Goal: Task Accomplishment & Management: Manage account settings

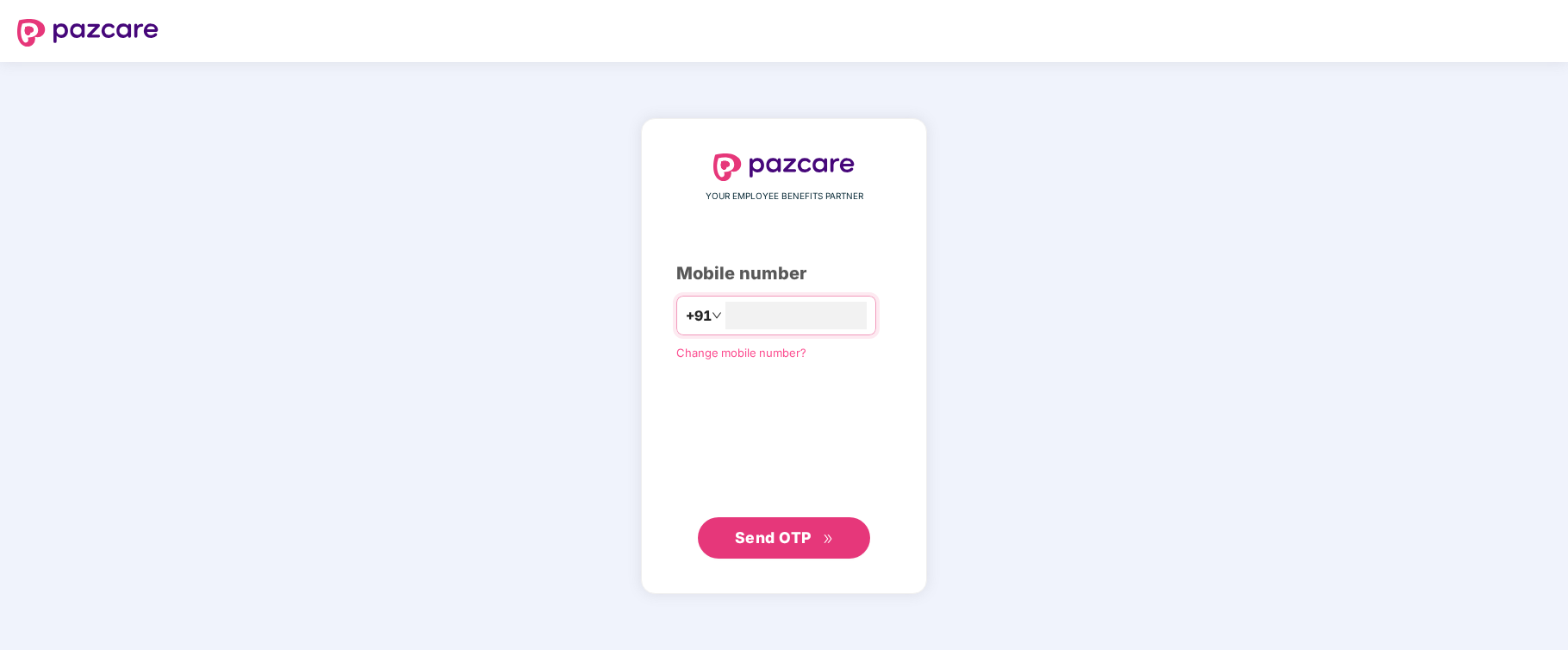
type input "**********"
click at [737, 535] on span "Send OTP" at bounding box center [773, 537] width 77 height 18
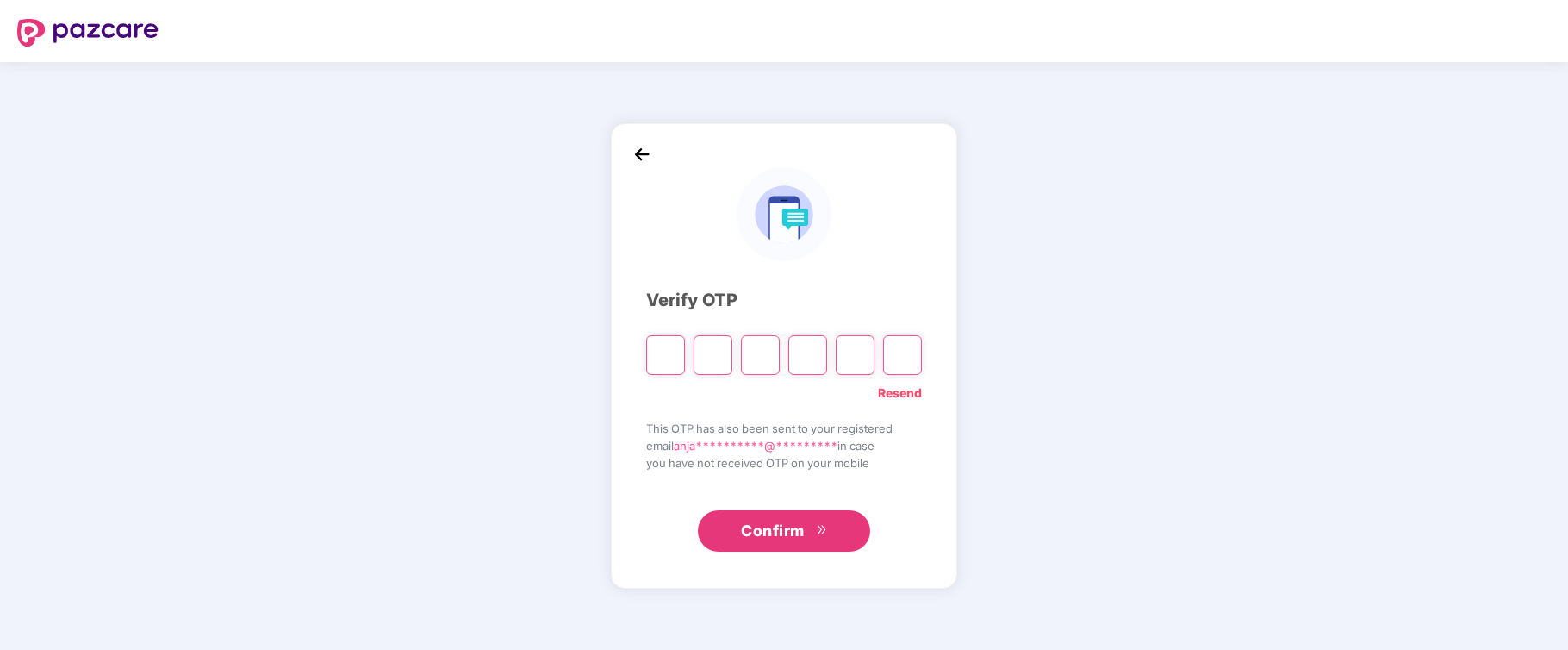
type input "*"
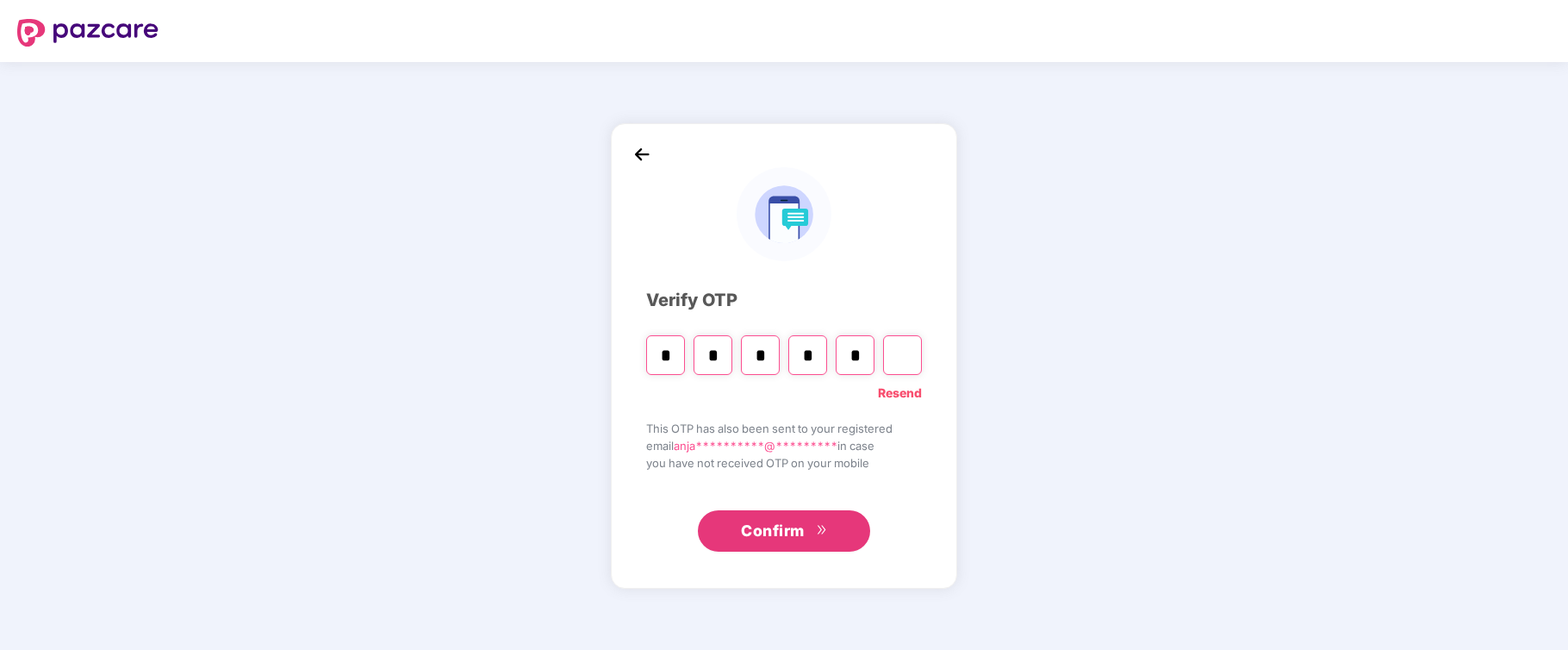
type input "*"
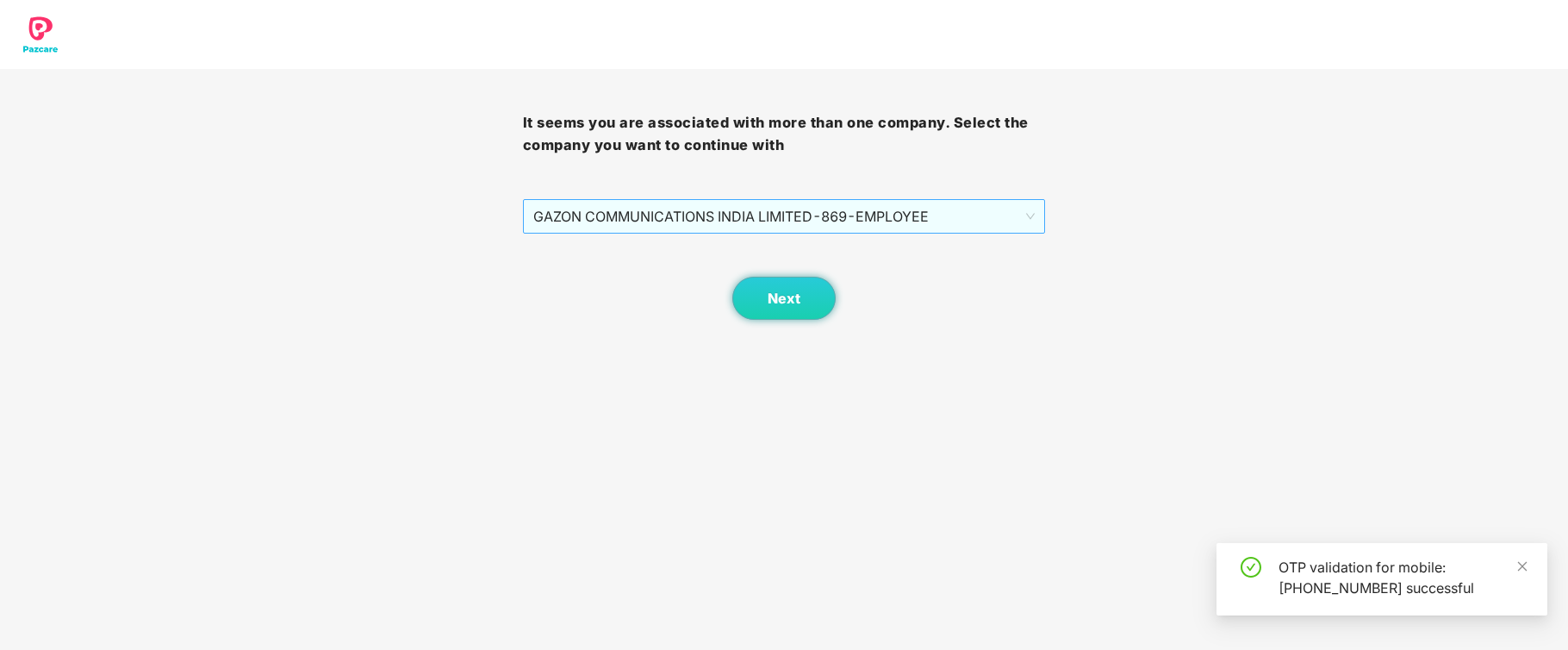
click at [849, 210] on span "GAZON COMMUNICATIONS INDIA LIMITED - 869 - EMPLOYEE" at bounding box center [784, 216] width 502 height 33
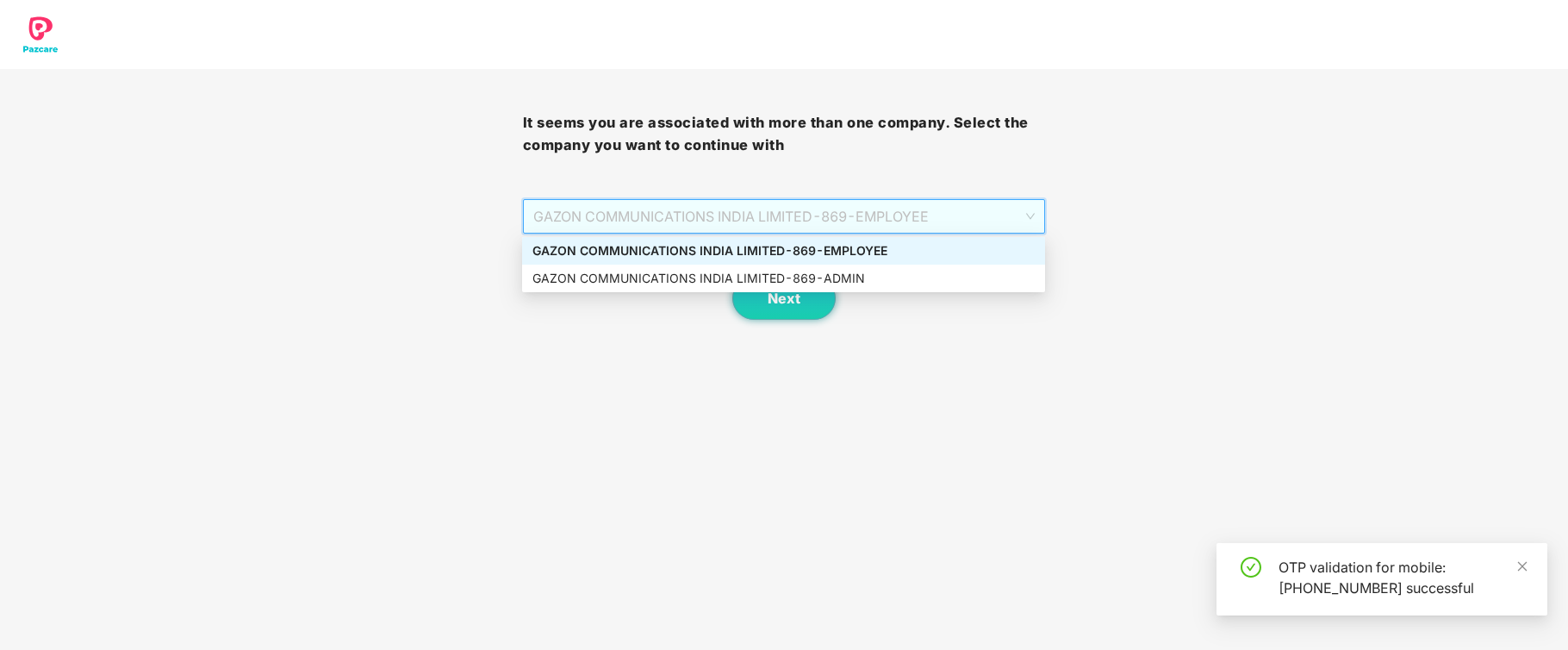
click at [818, 240] on div "GAZON COMMUNICATIONS INDIA LIMITED - 869 - EMPLOYEE" at bounding box center [783, 251] width 523 height 28
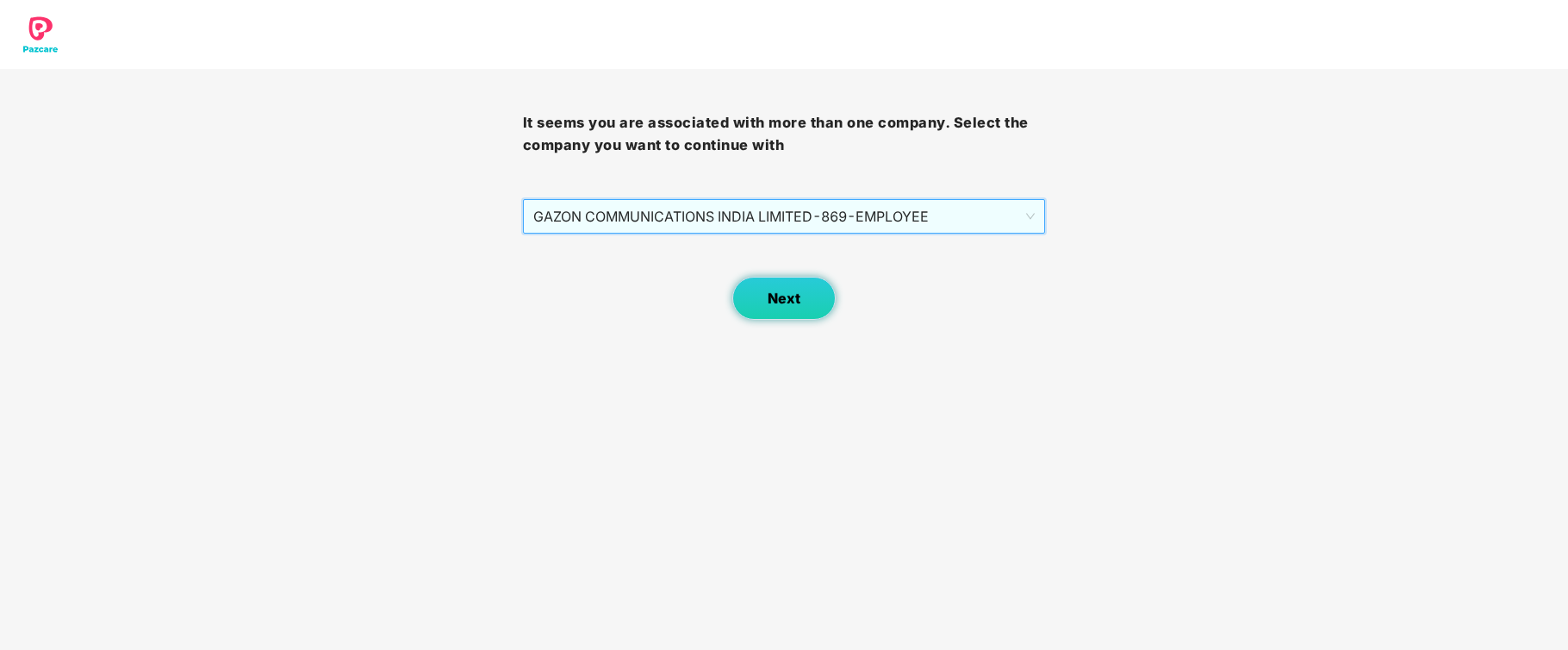
click at [762, 301] on button "Next" at bounding box center [784, 298] width 104 height 43
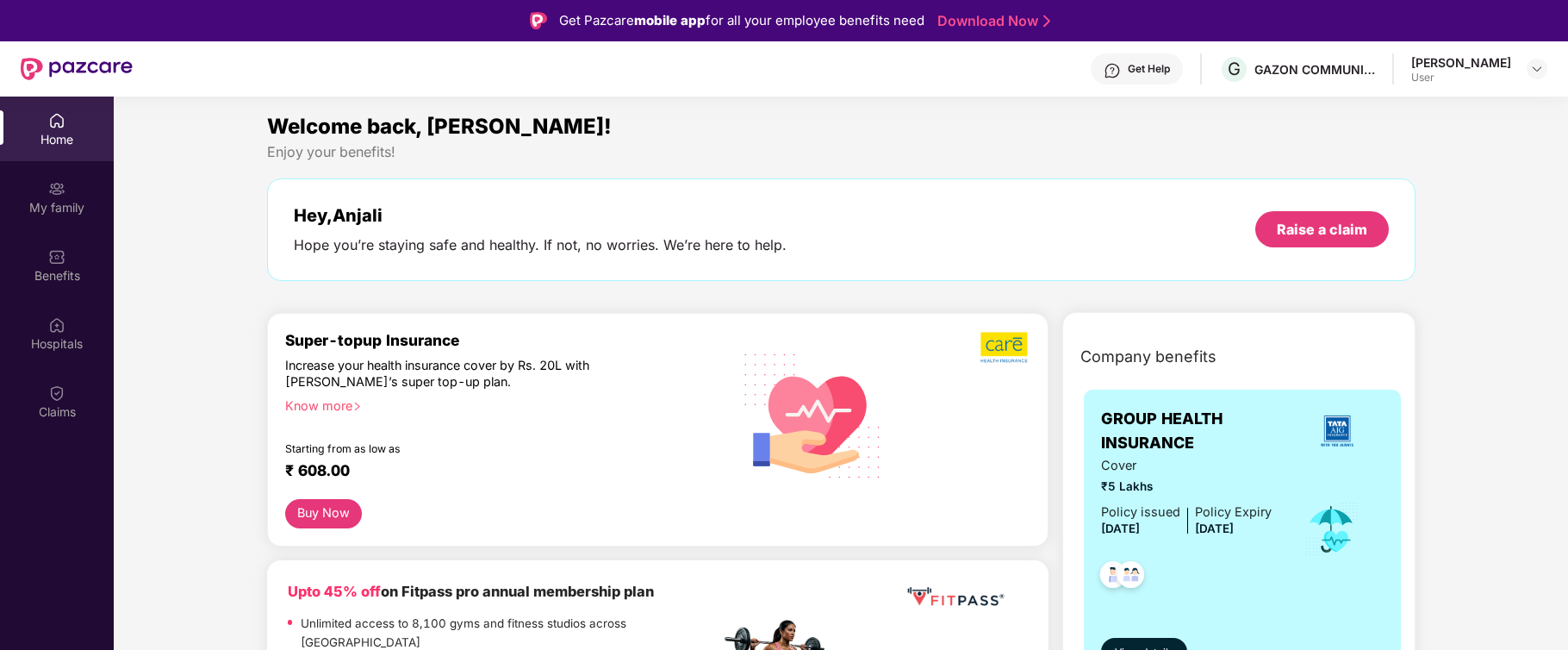
click at [1482, 62] on div "[PERSON_NAME]" at bounding box center [1461, 62] width 100 height 16
click at [1537, 67] on img at bounding box center [1536, 69] width 13 height 13
click at [1534, 67] on img at bounding box center [1536, 69] width 13 height 13
click at [56, 204] on div "My family" at bounding box center [57, 207] width 113 height 17
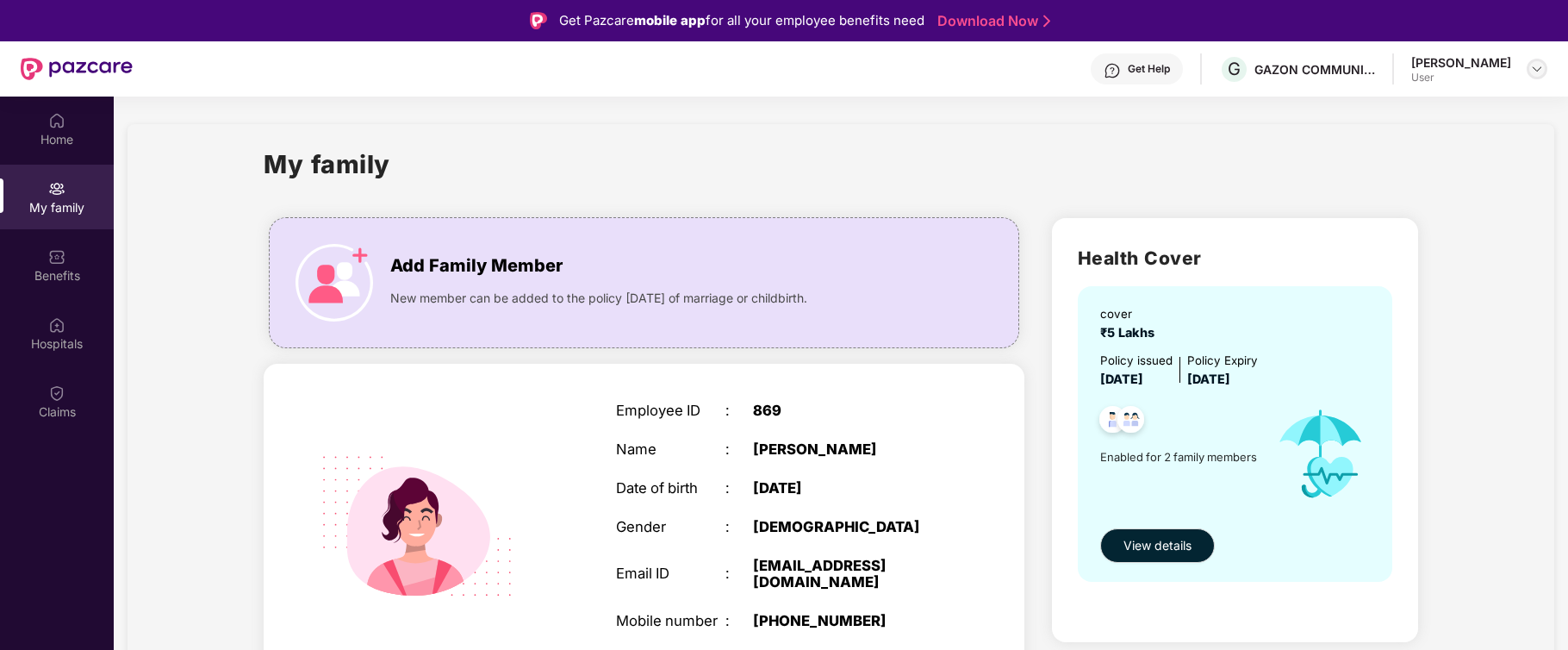
click at [1535, 69] on img at bounding box center [1536, 69] width 13 height 13
click at [1379, 112] on div "Logout" at bounding box center [1455, 109] width 224 height 34
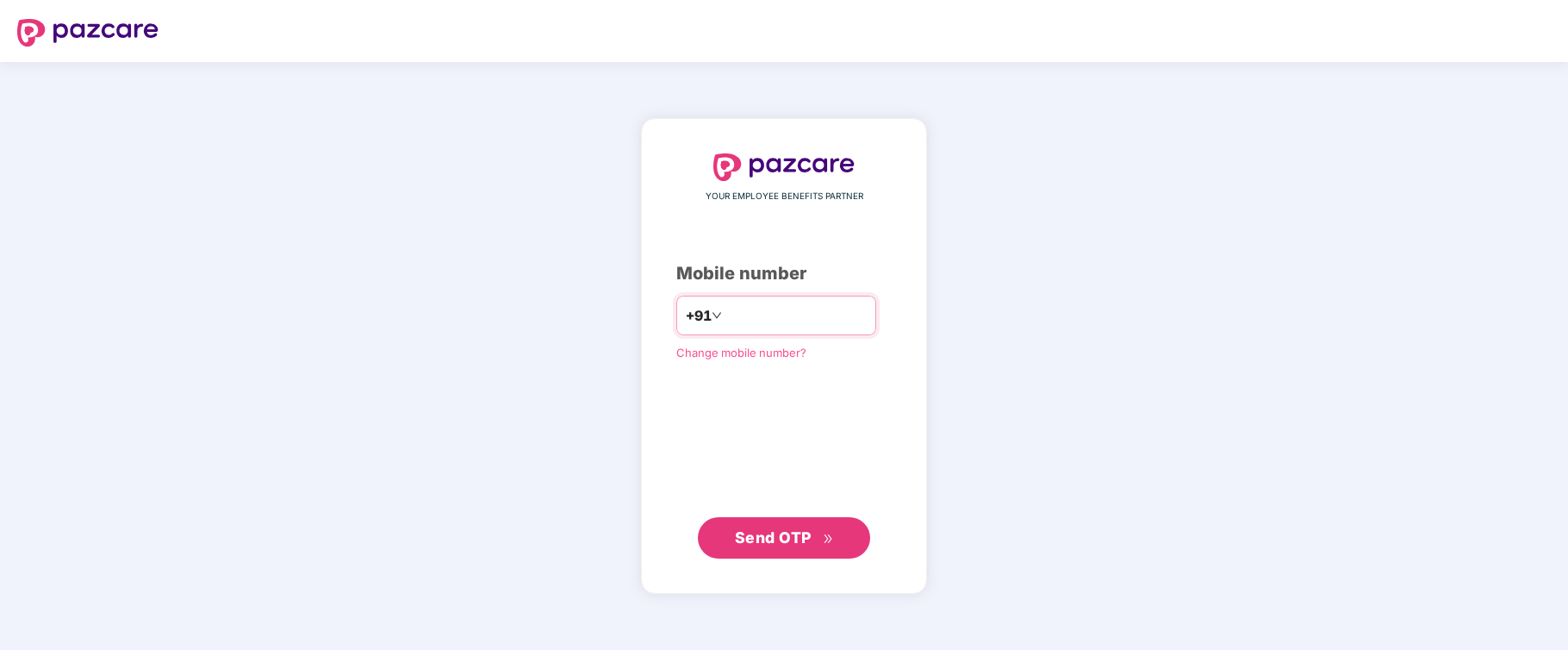
click at [756, 300] on div "+91" at bounding box center [776, 315] width 200 height 39
click at [762, 315] on input "number" at bounding box center [796, 315] width 141 height 28
type input "**********"
click at [773, 535] on span "Send OTP" at bounding box center [773, 537] width 77 height 18
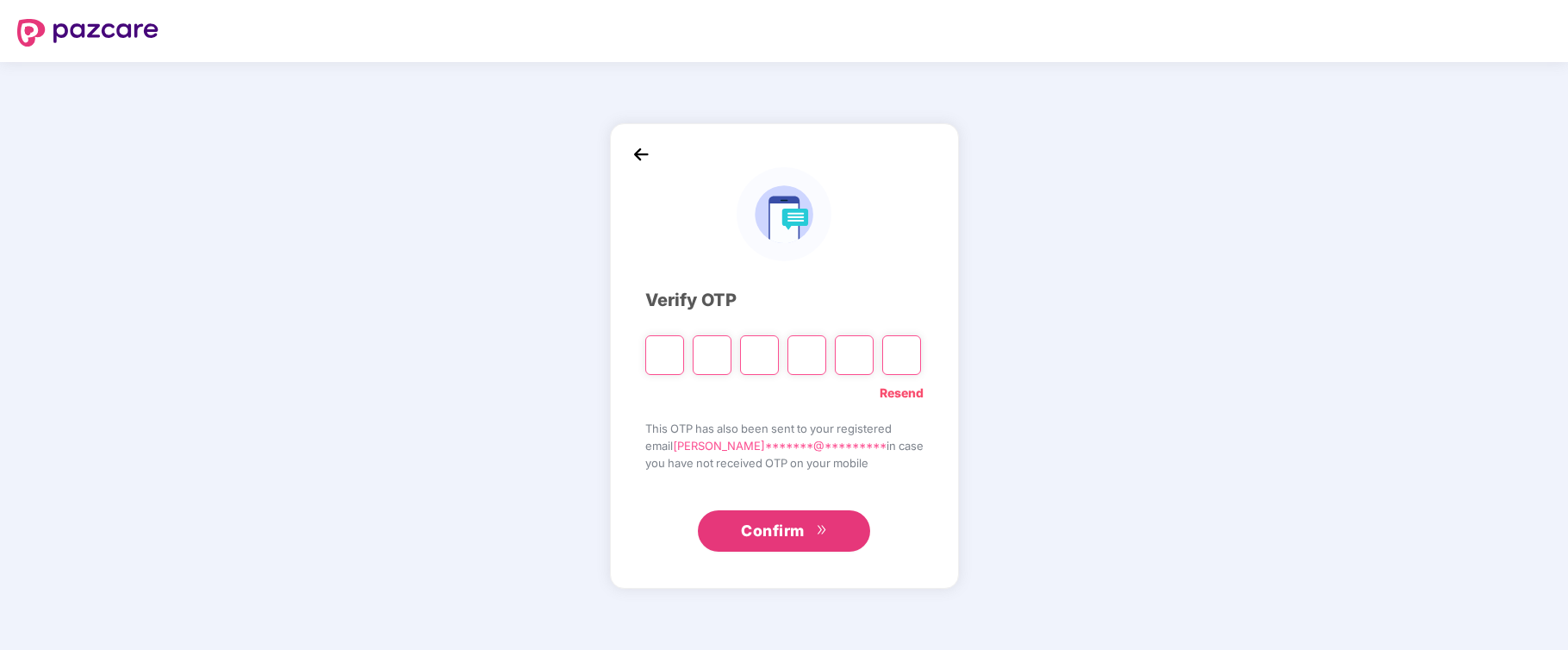
type input "*"
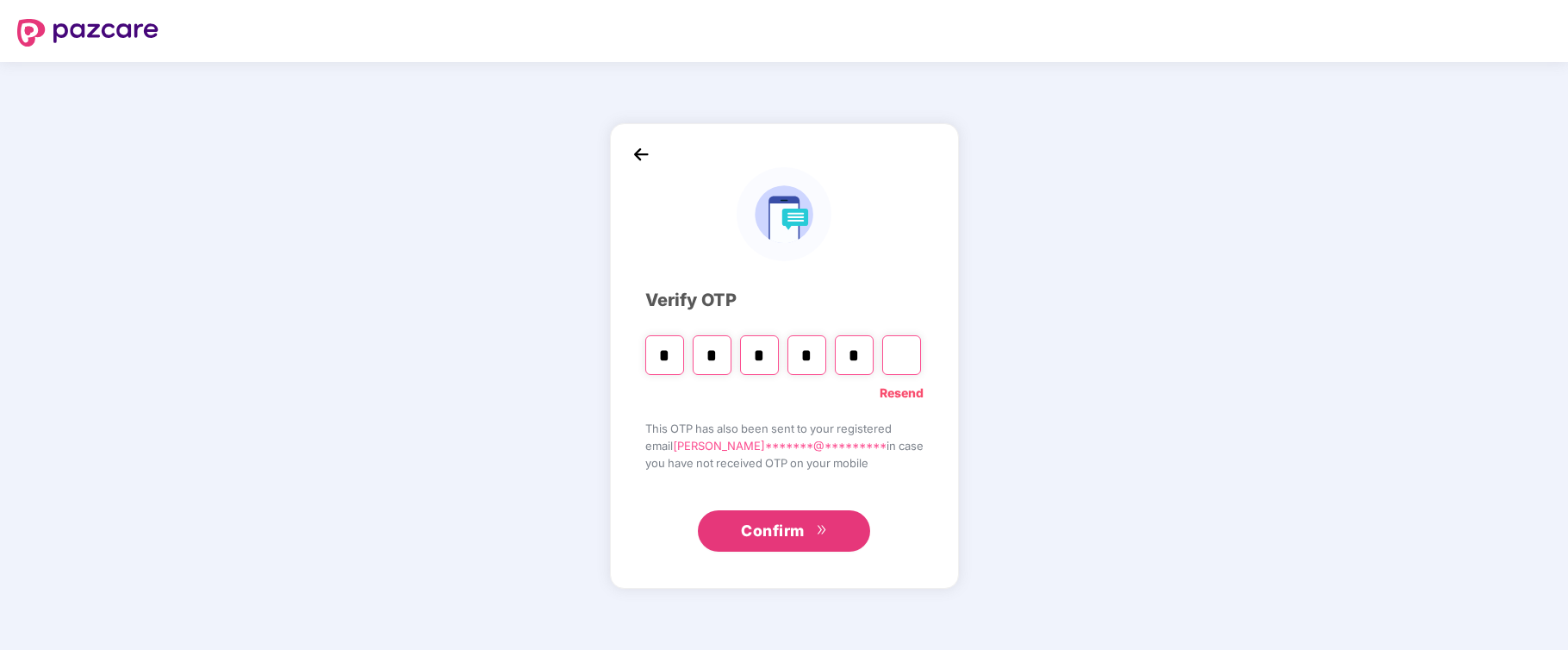
type input "*"
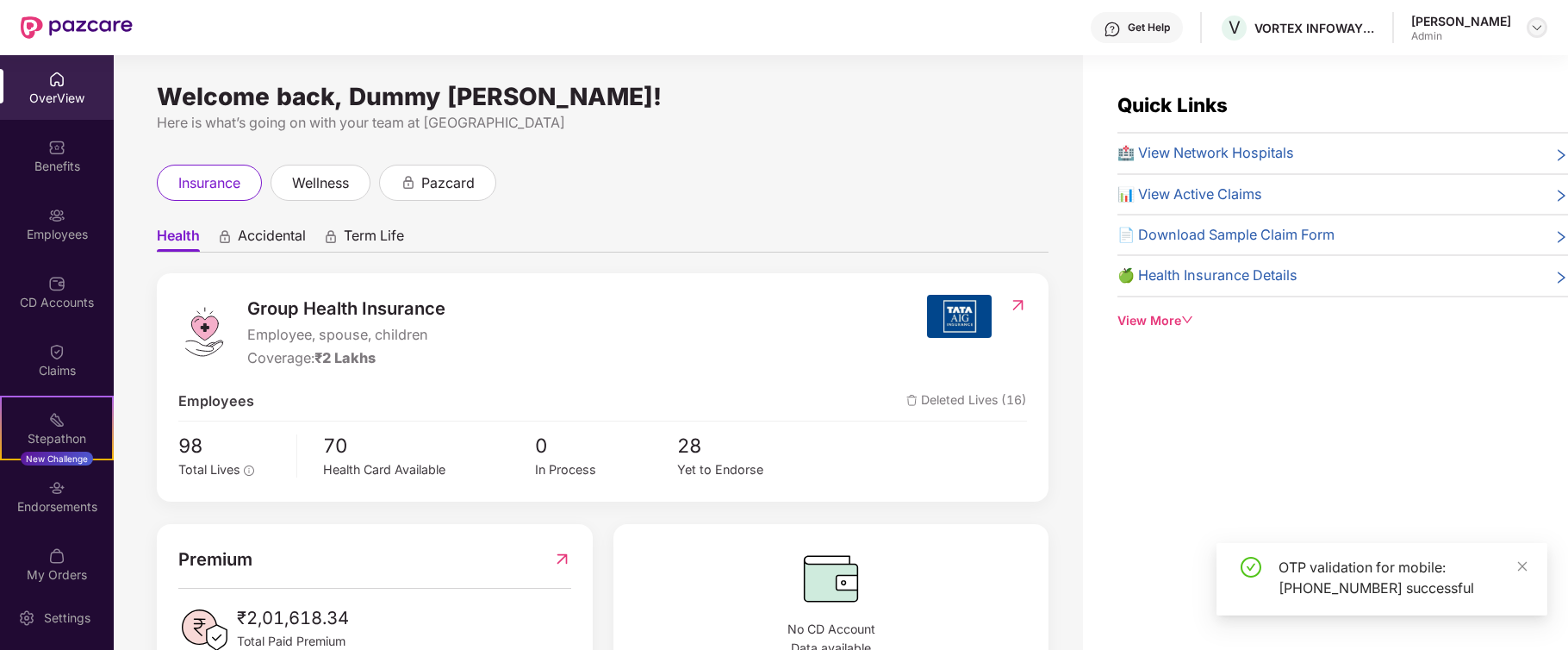
click at [1537, 24] on img at bounding box center [1536, 28] width 13 height 13
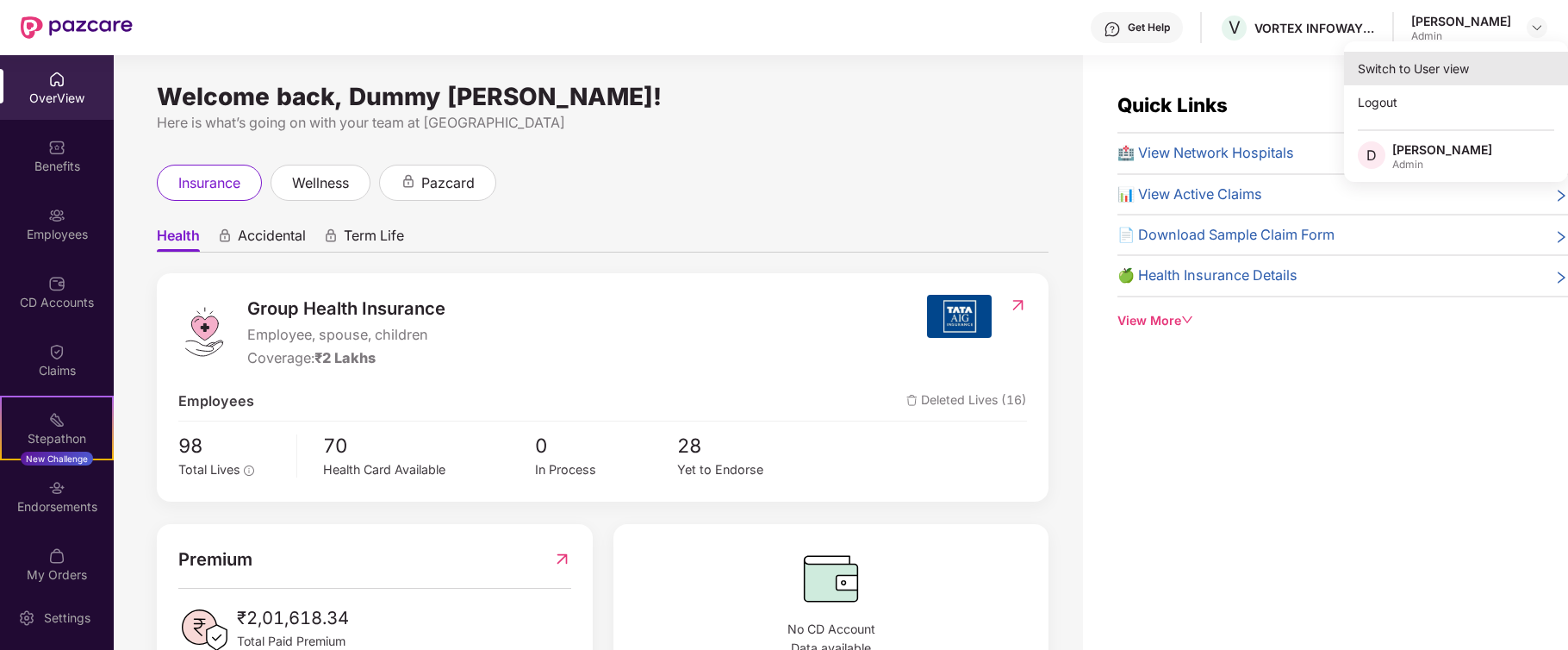
click at [1444, 69] on div "Switch to User view" at bounding box center [1455, 68] width 224 height 34
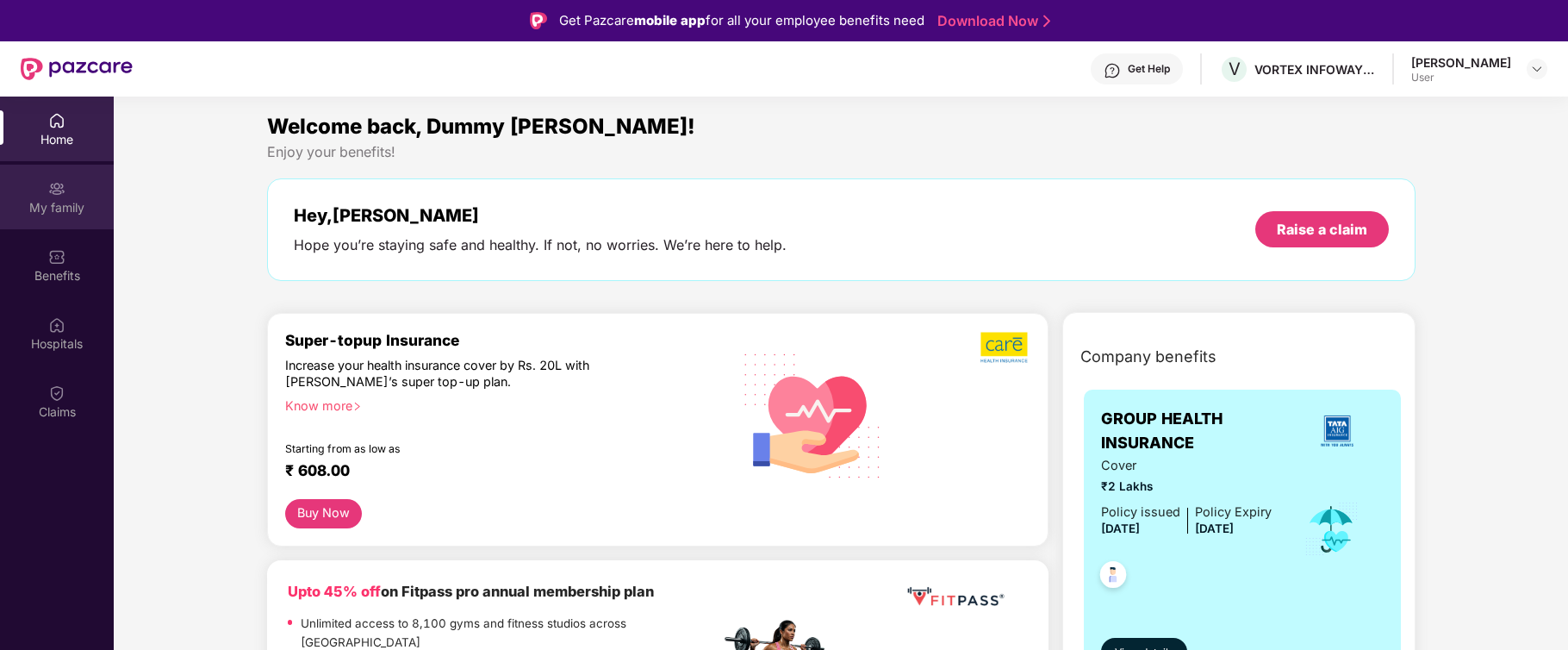
click at [50, 195] on img at bounding box center [57, 189] width 17 height 17
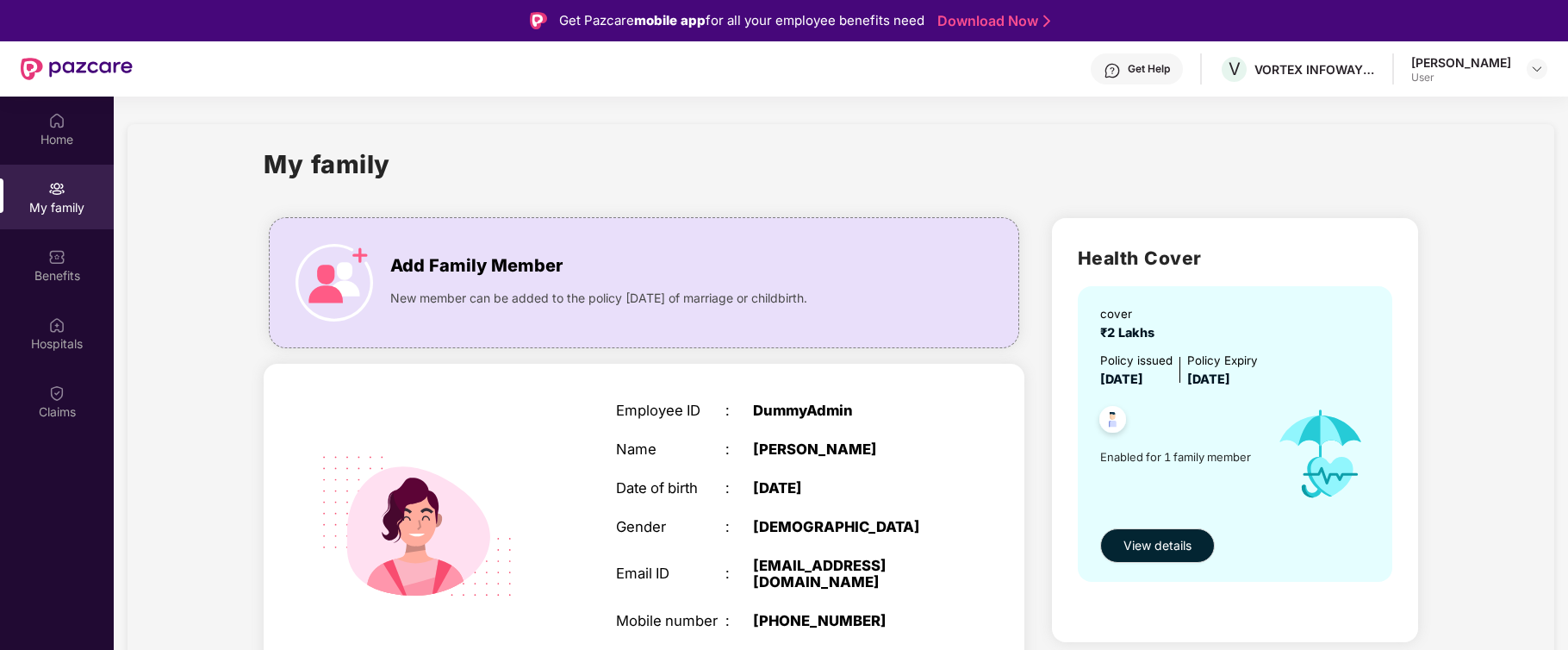
scroll to position [31, 0]
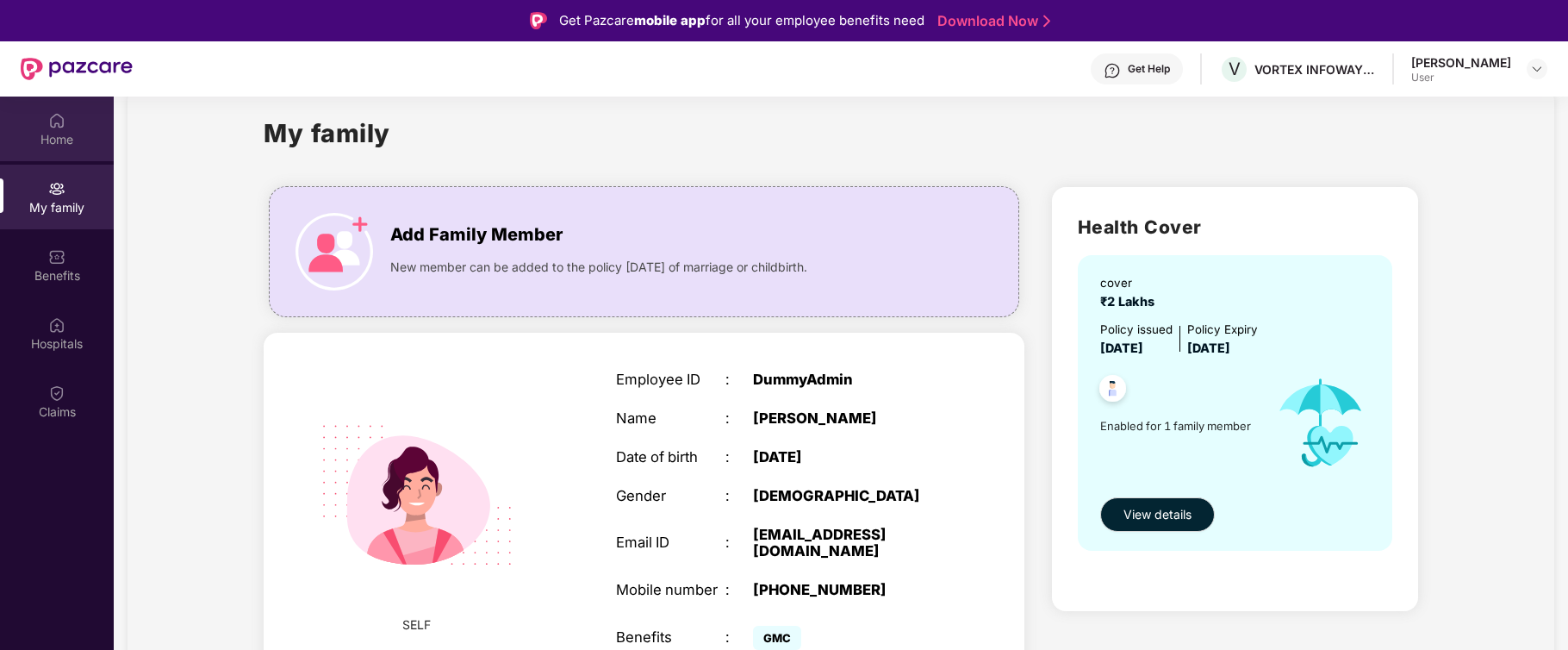
click at [50, 132] on div "Home" at bounding box center [57, 139] width 113 height 17
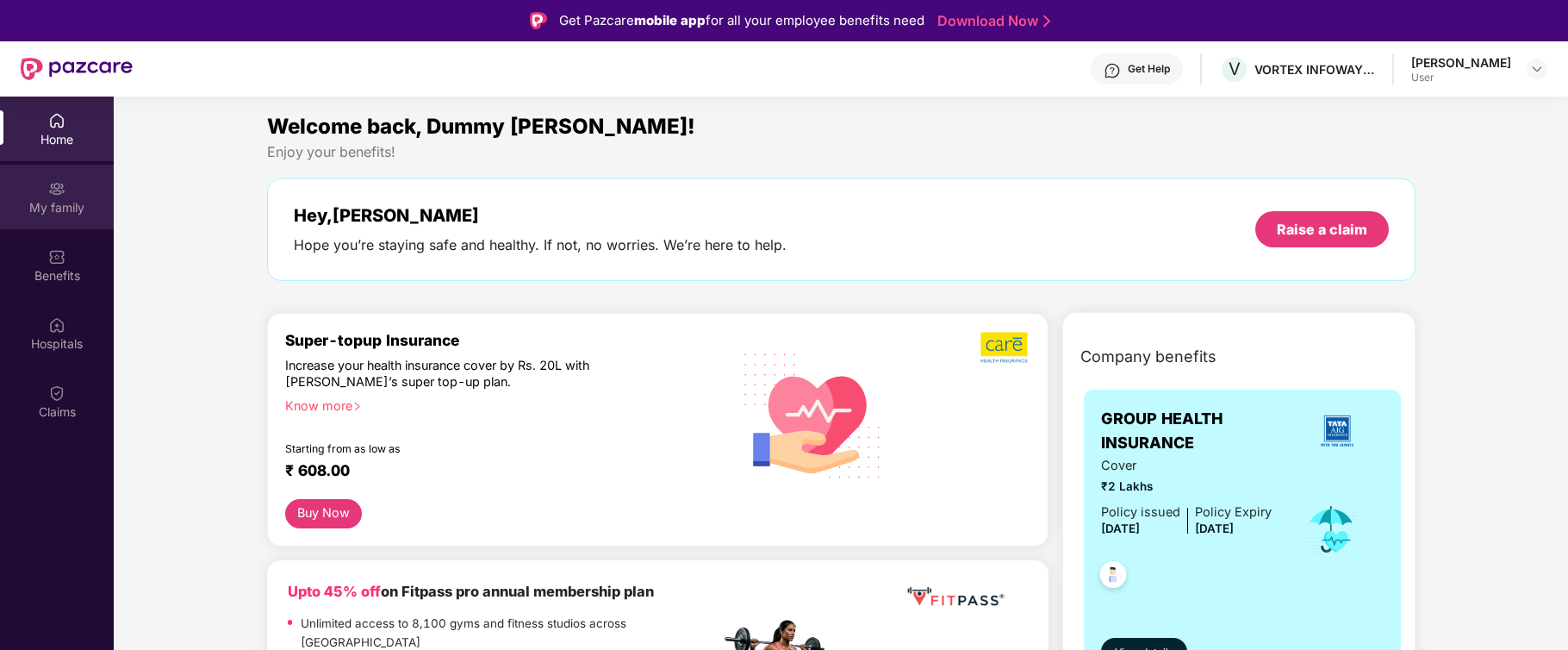
click at [52, 193] on img at bounding box center [57, 189] width 17 height 17
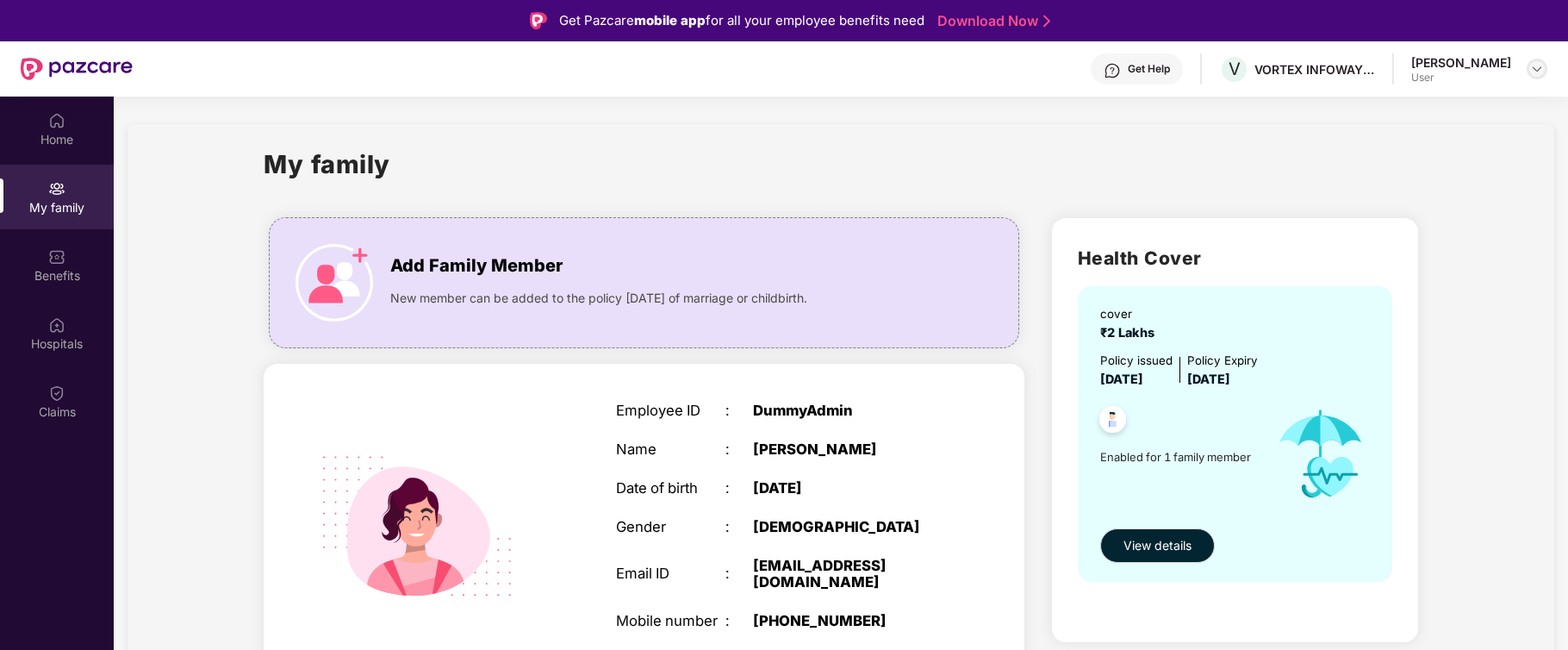
click at [1537, 66] on img at bounding box center [1536, 69] width 13 height 13
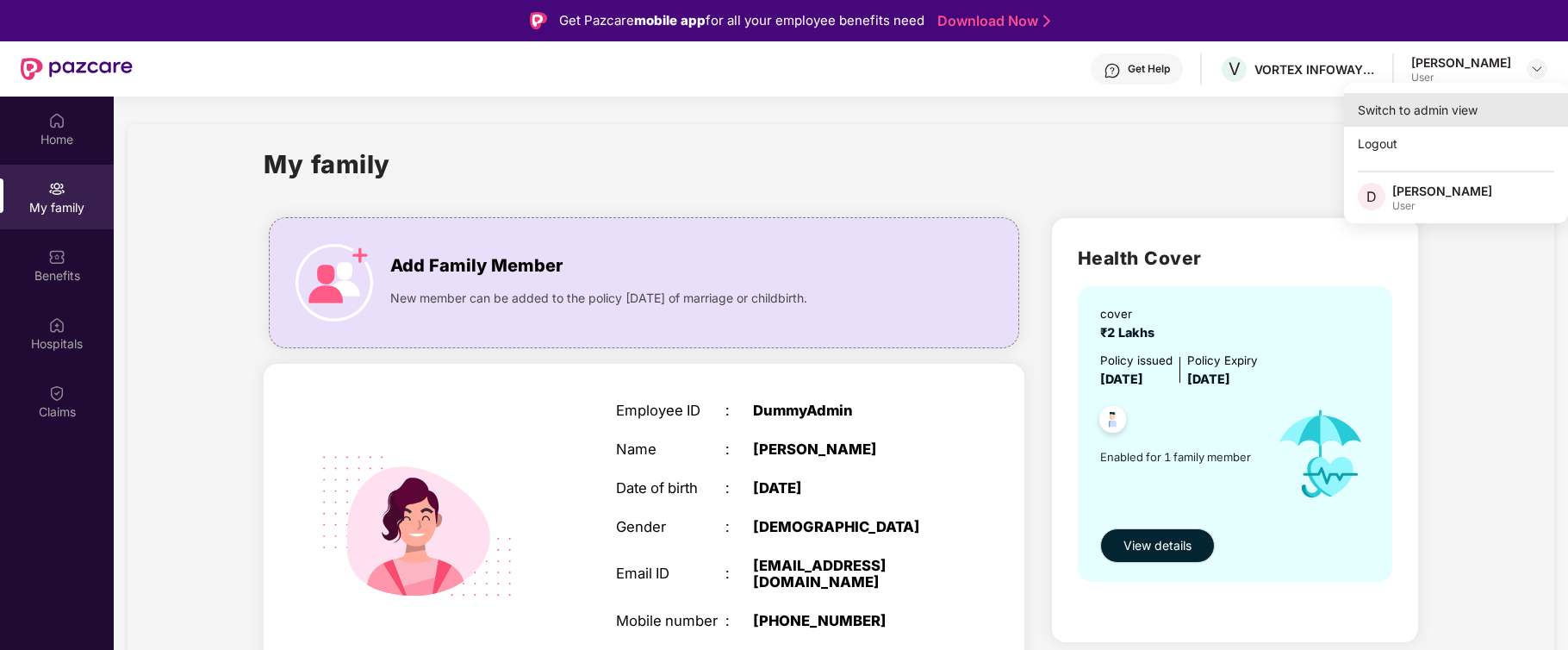
click at [1434, 110] on div "Switch to admin view" at bounding box center [1455, 109] width 224 height 34
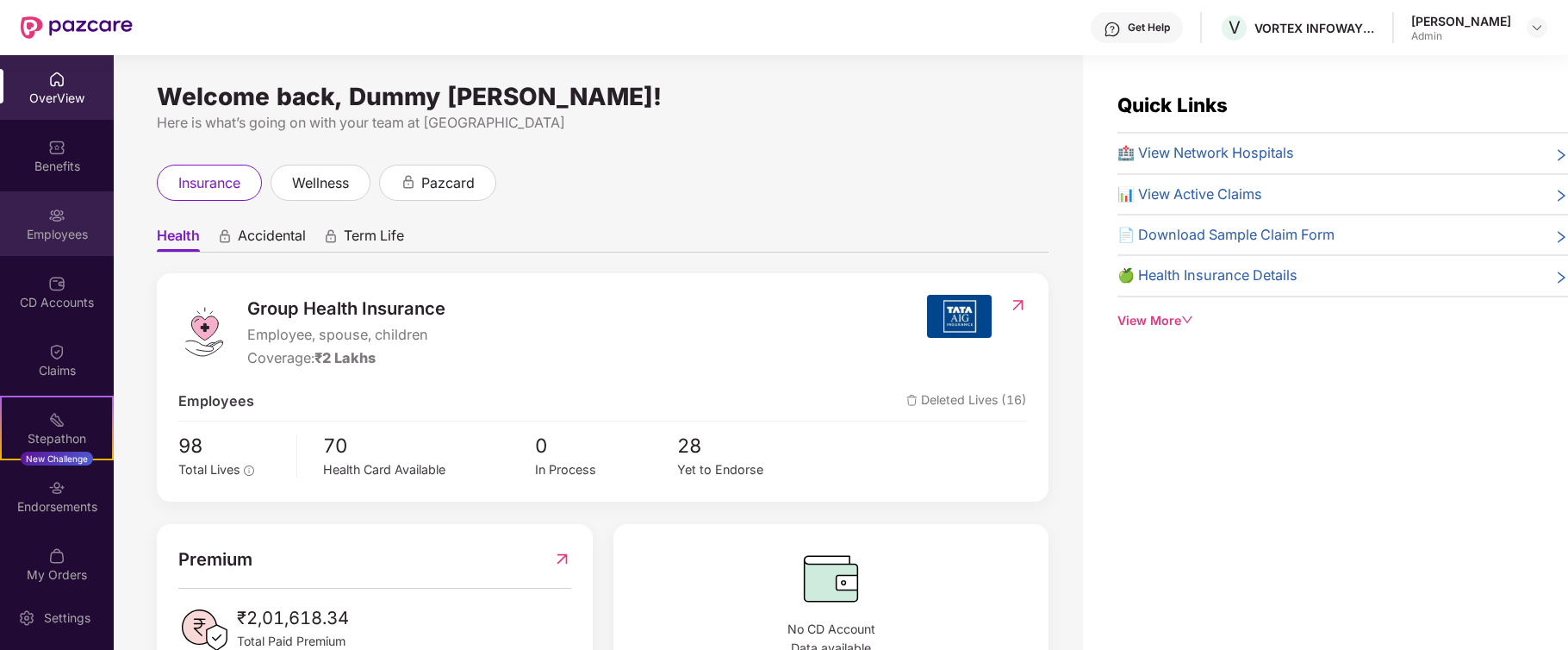
click at [48, 226] on div "Employees" at bounding box center [57, 234] width 113 height 17
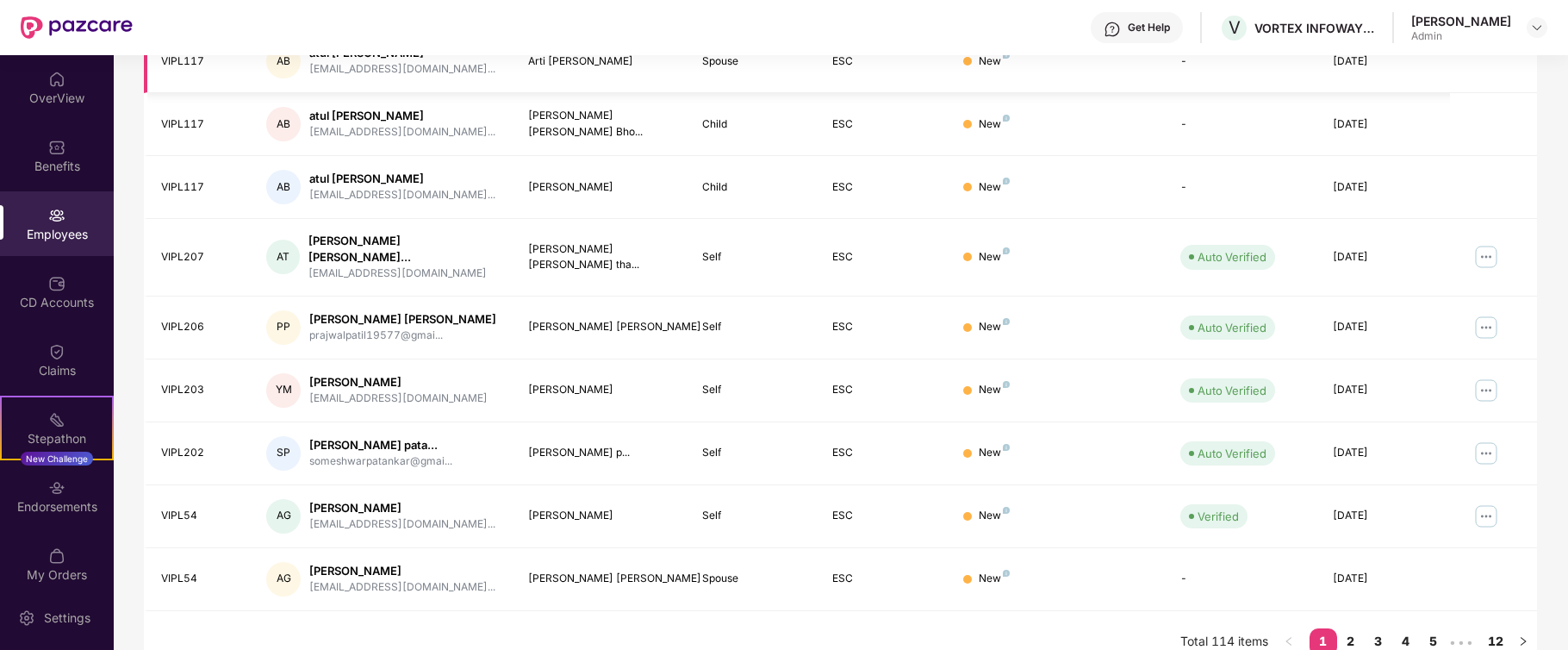
scroll to position [412, 0]
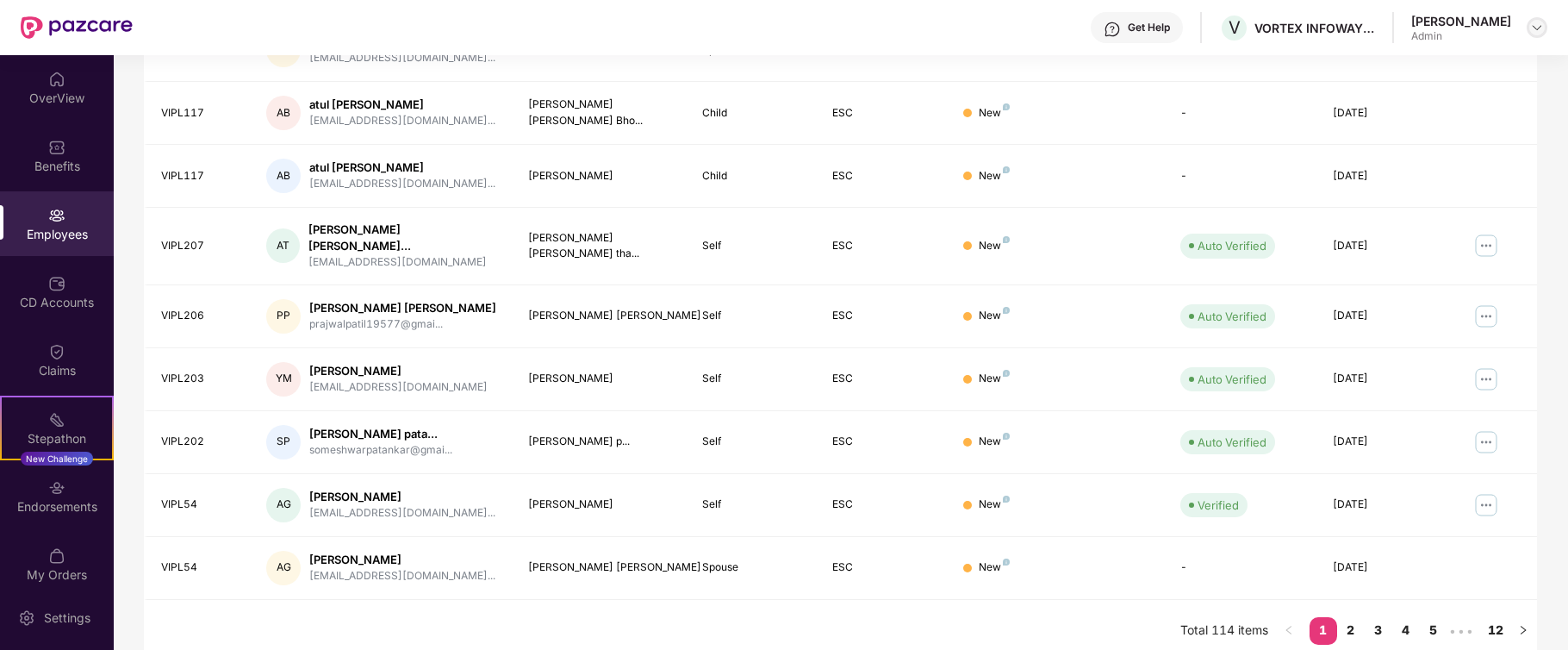
click at [1537, 24] on img at bounding box center [1536, 28] width 13 height 13
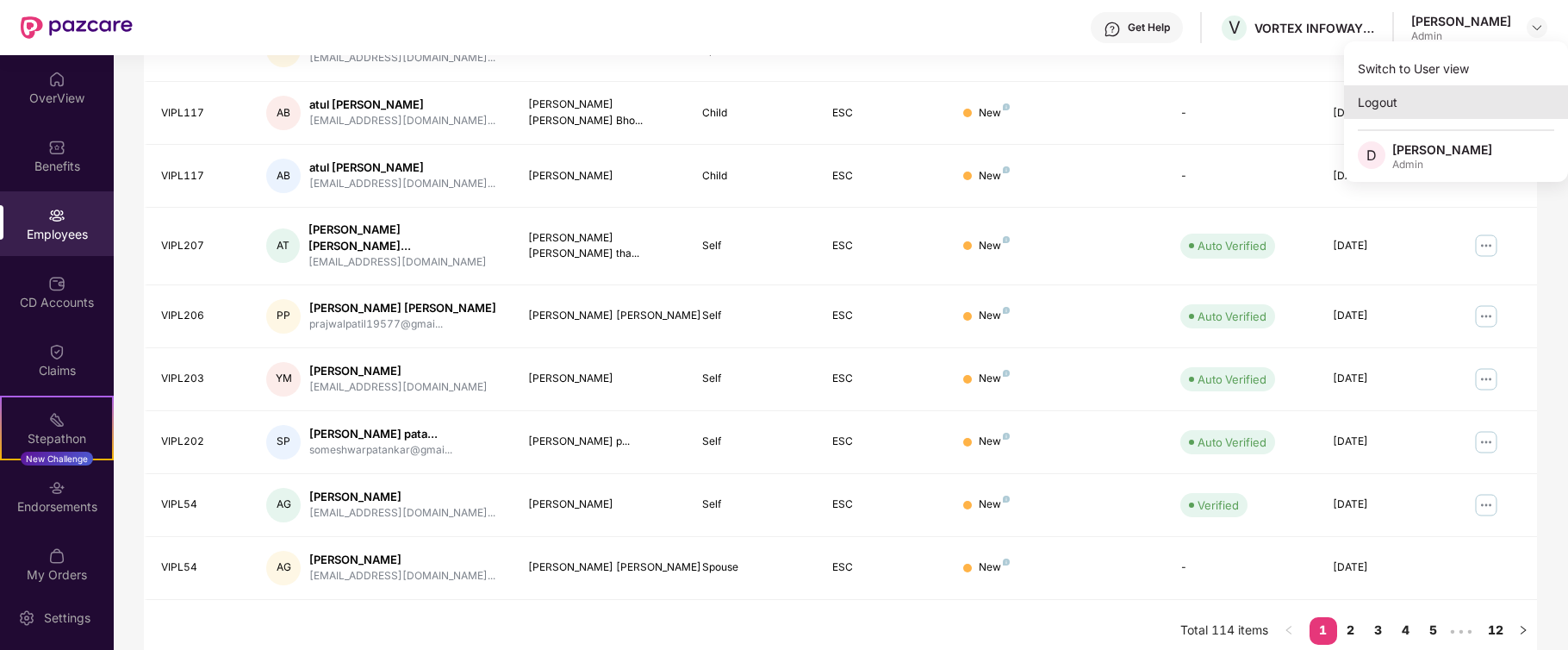
click at [1382, 98] on div "Logout" at bounding box center [1455, 102] width 224 height 34
